Goal: Find specific page/section: Find specific page/section

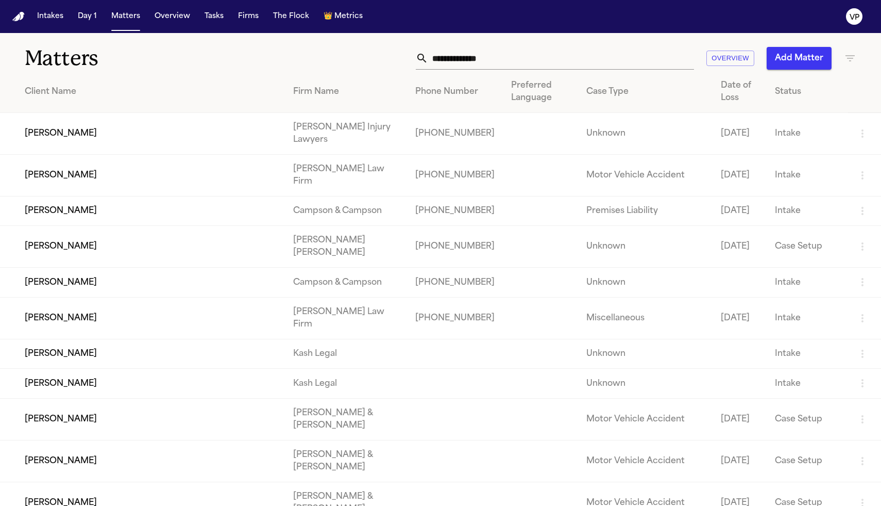
click at [338, 91] on div "Firm Name" at bounding box center [346, 92] width 106 height 12
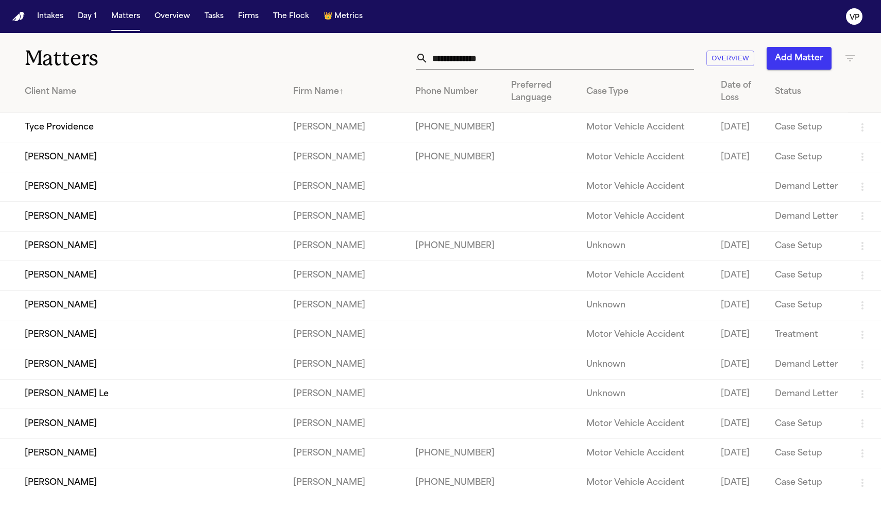
click at [526, 56] on input "text" at bounding box center [561, 58] width 266 height 23
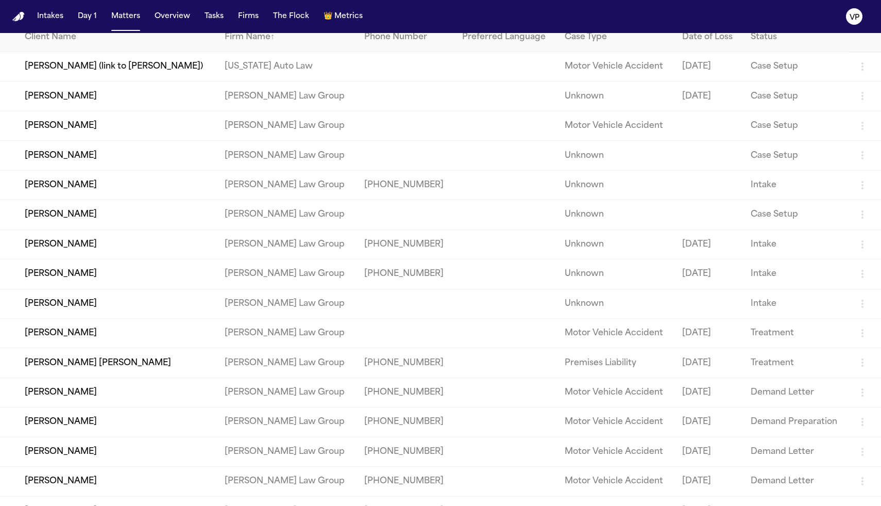
scroll to position [51, 0]
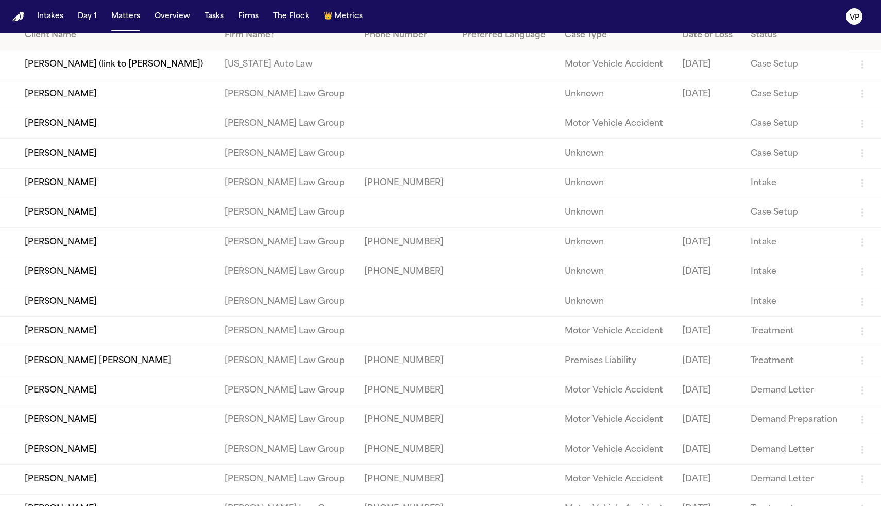
type input "*******"
click at [76, 314] on td "[PERSON_NAME]" at bounding box center [108, 301] width 216 height 29
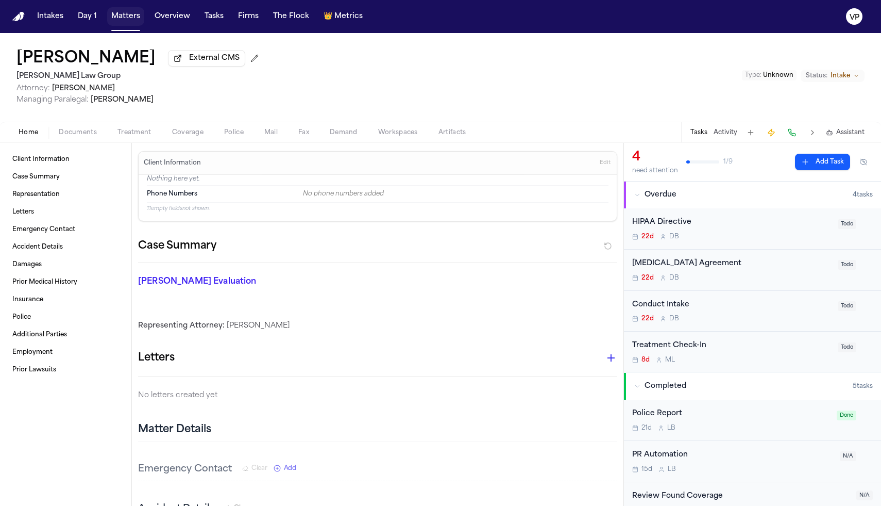
click at [109, 23] on button "Matters" at bounding box center [125, 16] width 37 height 19
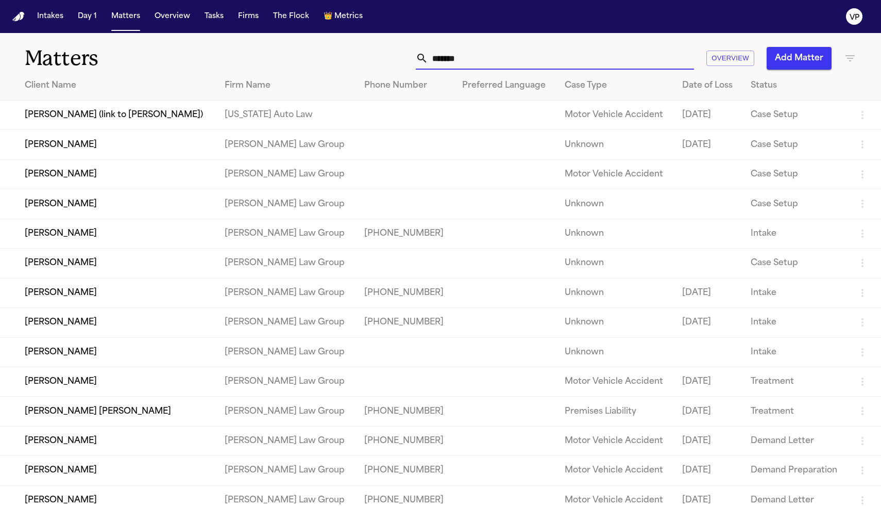
click at [478, 65] on input "*******" at bounding box center [561, 58] width 266 height 23
click at [82, 267] on td "[PERSON_NAME]" at bounding box center [108, 262] width 216 height 29
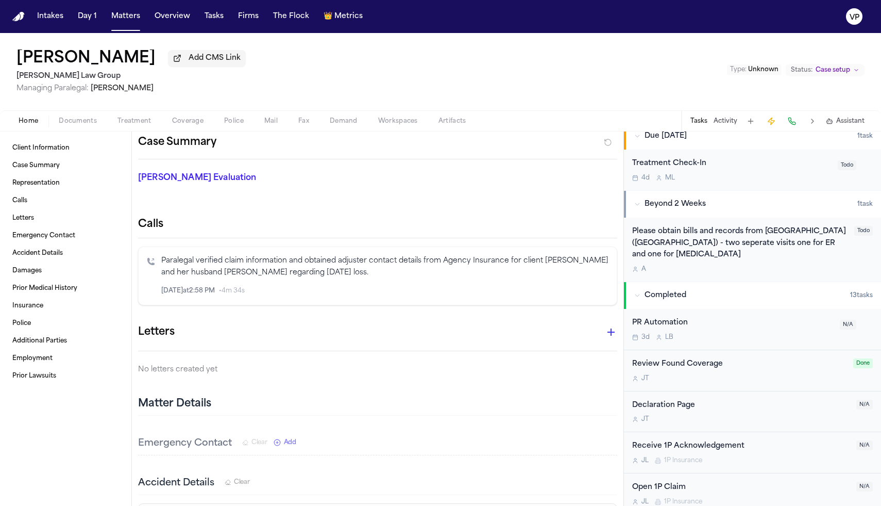
scroll to position [123, 0]
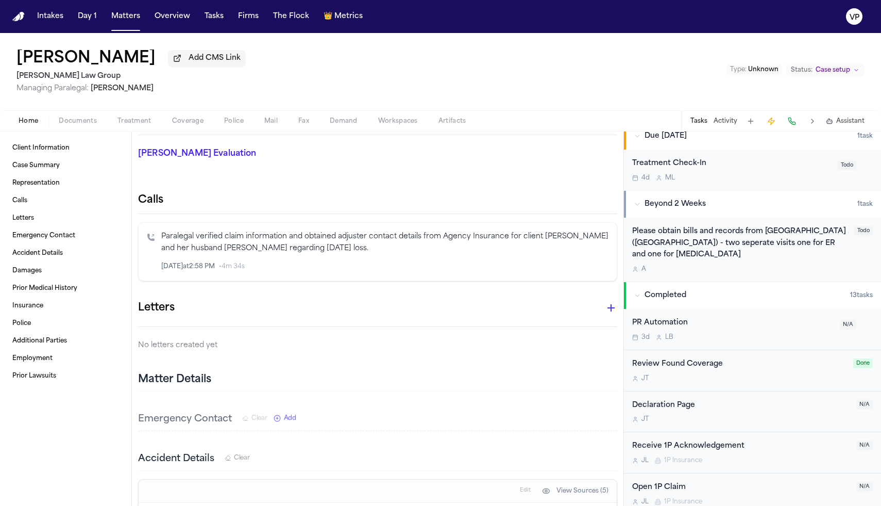
click at [510, 80] on div "[PERSON_NAME] Add CMS Link [PERSON_NAME] Law Group Managing Paralegal: [PERSON_…" at bounding box center [440, 71] width 881 height 77
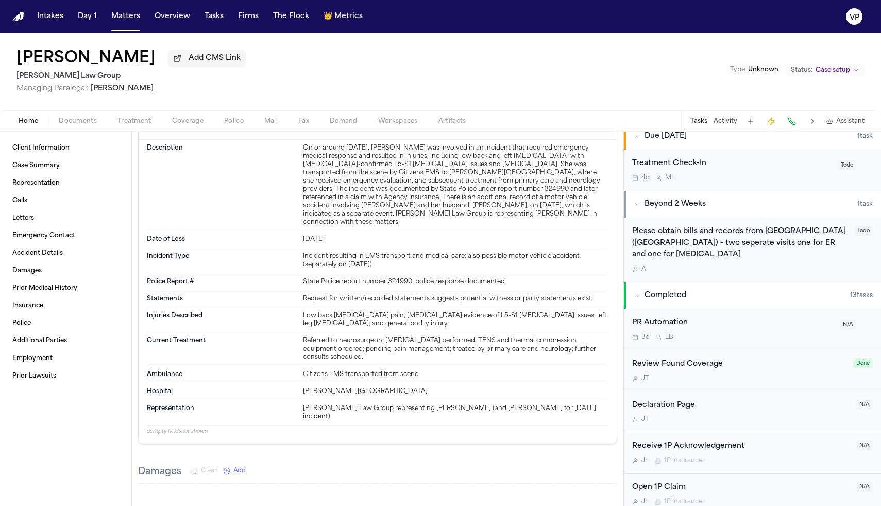
scroll to position [0, 0]
